Goal: Task Accomplishment & Management: Use online tool/utility

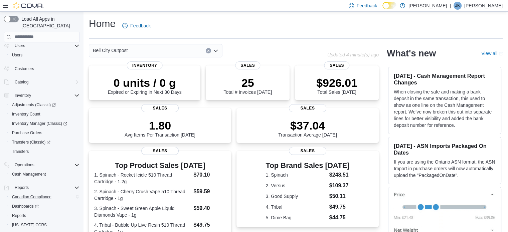
scroll to position [29, 0]
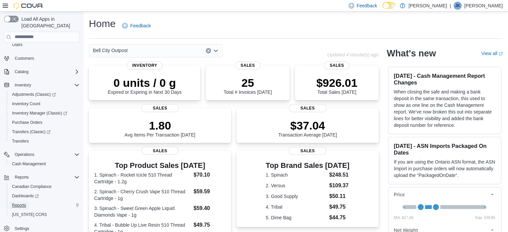
click at [27, 201] on link "Reports" at bounding box center [18, 205] width 19 height 8
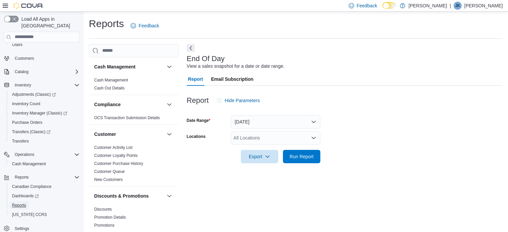
scroll to position [4, 0]
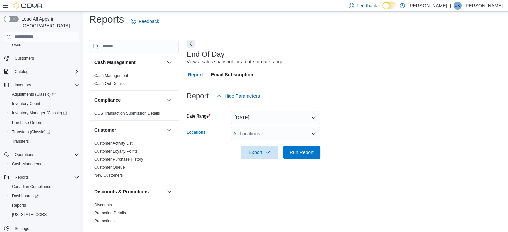
click at [269, 134] on div "All Locations" at bounding box center [275, 133] width 89 height 13
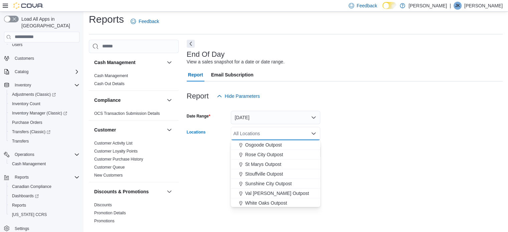
scroll to position [175, 0]
click at [258, 203] on span "White Oaks Outpost" at bounding box center [266, 202] width 42 height 7
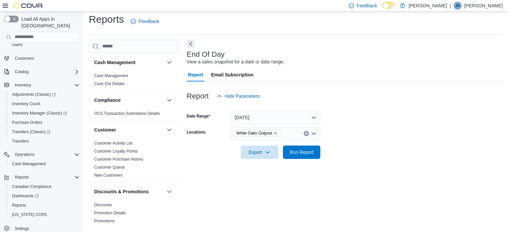
click at [352, 120] on form "Date Range [DATE] Locations [GEOGRAPHIC_DATA] Outpost Export Run Report" at bounding box center [345, 131] width 316 height 56
click at [298, 155] on span "Run Report" at bounding box center [301, 152] width 24 height 7
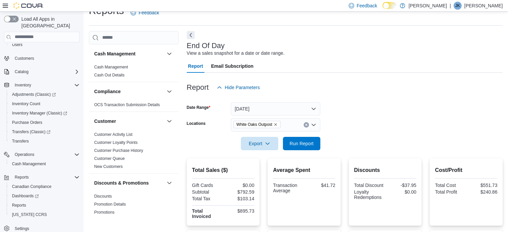
scroll to position [2, 0]
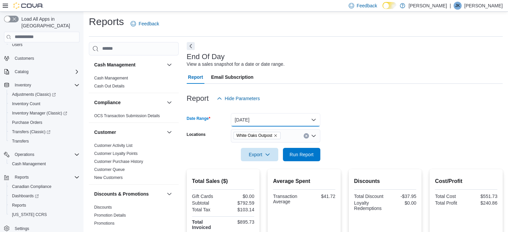
click at [312, 118] on button "[DATE]" at bounding box center [275, 119] width 89 height 13
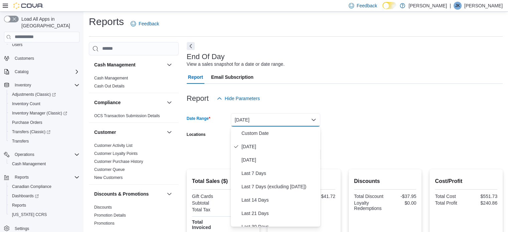
click at [286, 92] on div "Report Hide Parameters" at bounding box center [345, 98] width 316 height 13
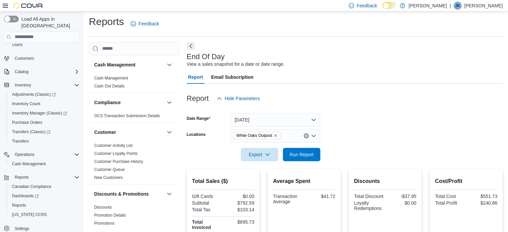
click at [276, 134] on icon "Remove White Oaks Outpost from selection in this group" at bounding box center [275, 136] width 4 height 4
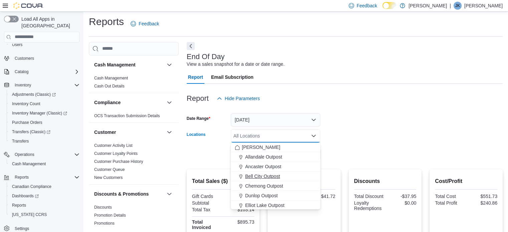
click at [266, 176] on span "Bell City Outpost" at bounding box center [262, 176] width 35 height 7
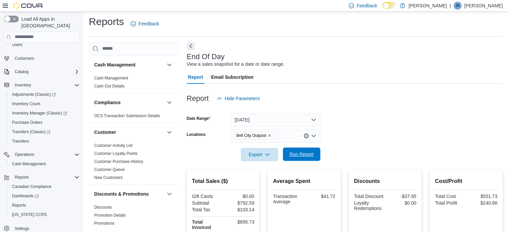
drag, startPoint x: 329, startPoint y: 135, endPoint x: 286, endPoint y: 153, distance: 47.0
click at [328, 136] on form "Date Range [DATE] Locations [GEOGRAPHIC_DATA] Outpost Export Run Report" at bounding box center [345, 133] width 316 height 56
click at [298, 156] on span "Run Report" at bounding box center [301, 154] width 24 height 7
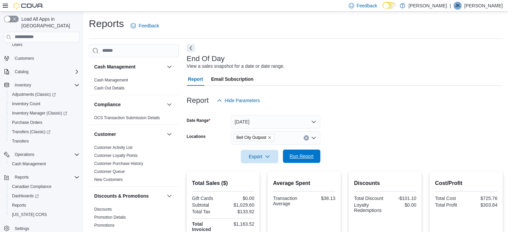
drag, startPoint x: 0, startPoint y: 248, endPoint x: 298, endPoint y: 158, distance: 311.7
click at [298, 158] on span "Run Report" at bounding box center [301, 156] width 24 height 7
click at [310, 160] on span "Run Report" at bounding box center [301, 156] width 29 height 13
click at [296, 150] on span "Run Report" at bounding box center [301, 156] width 29 height 13
click at [301, 156] on span "Run Report" at bounding box center [301, 156] width 24 height 7
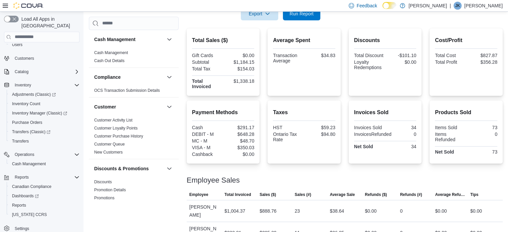
scroll to position [143, 0]
